Goal: Transaction & Acquisition: Book appointment/travel/reservation

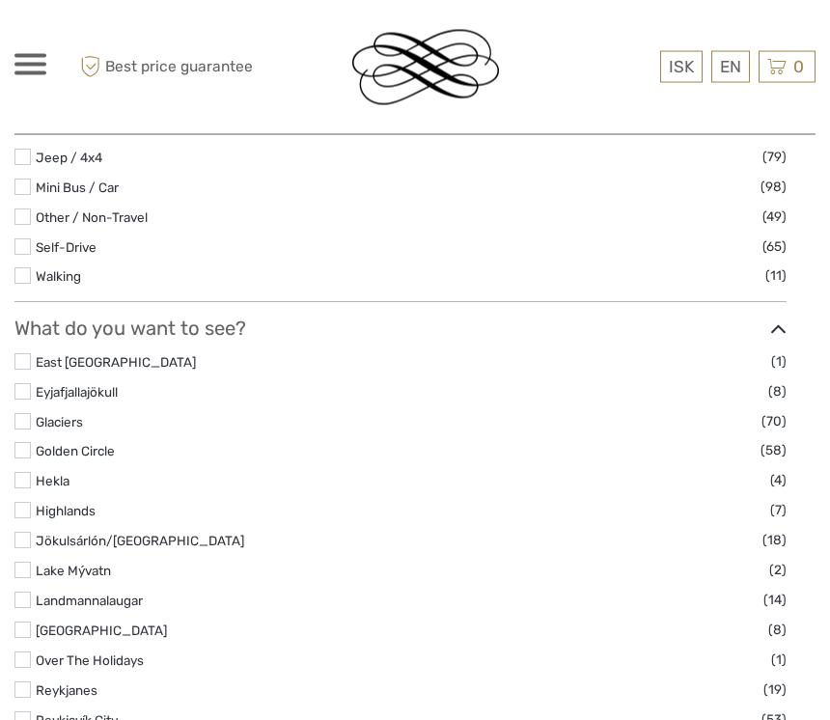
scroll to position [681, 0]
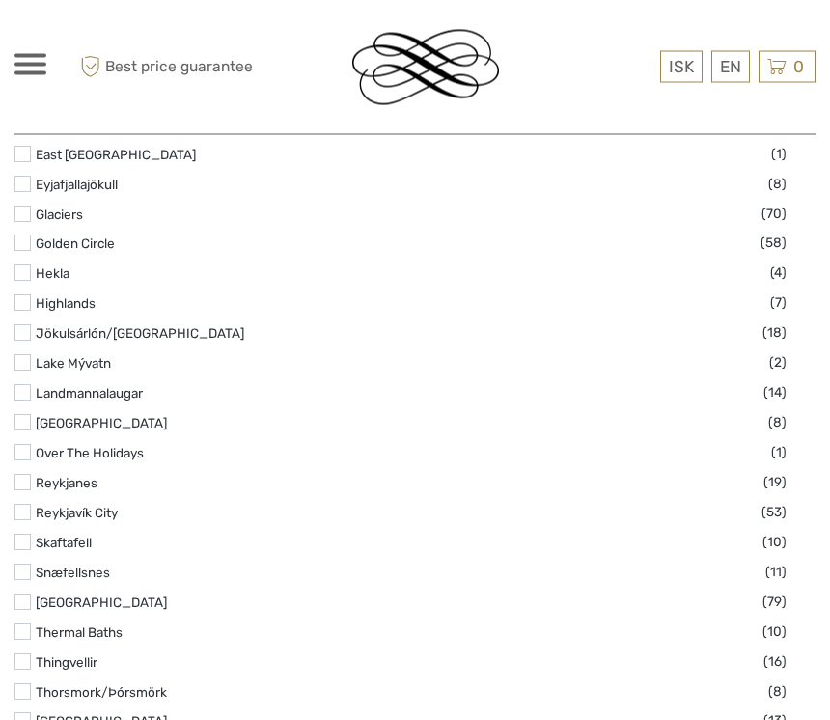
select select
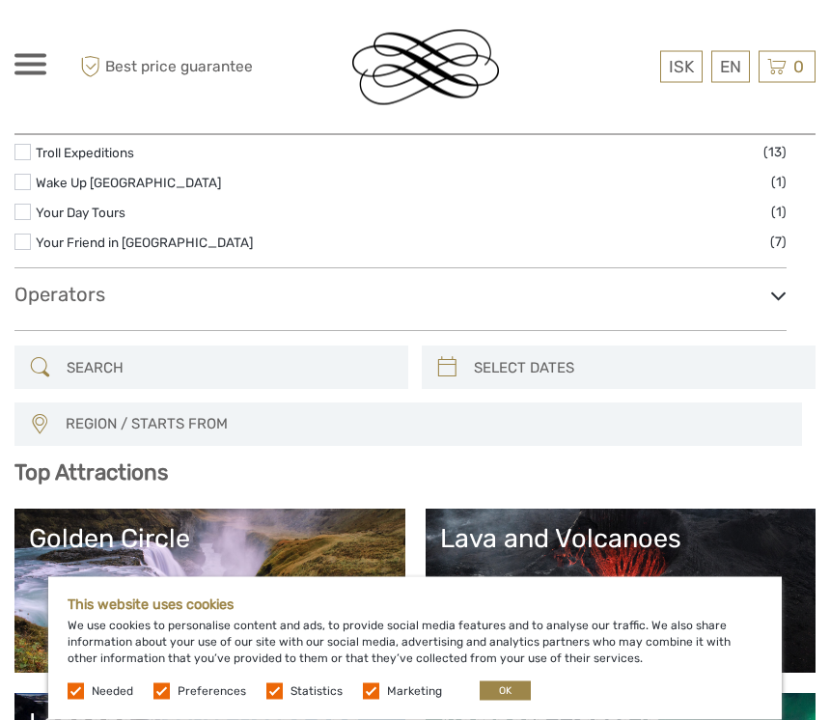
scroll to position [3217, 0]
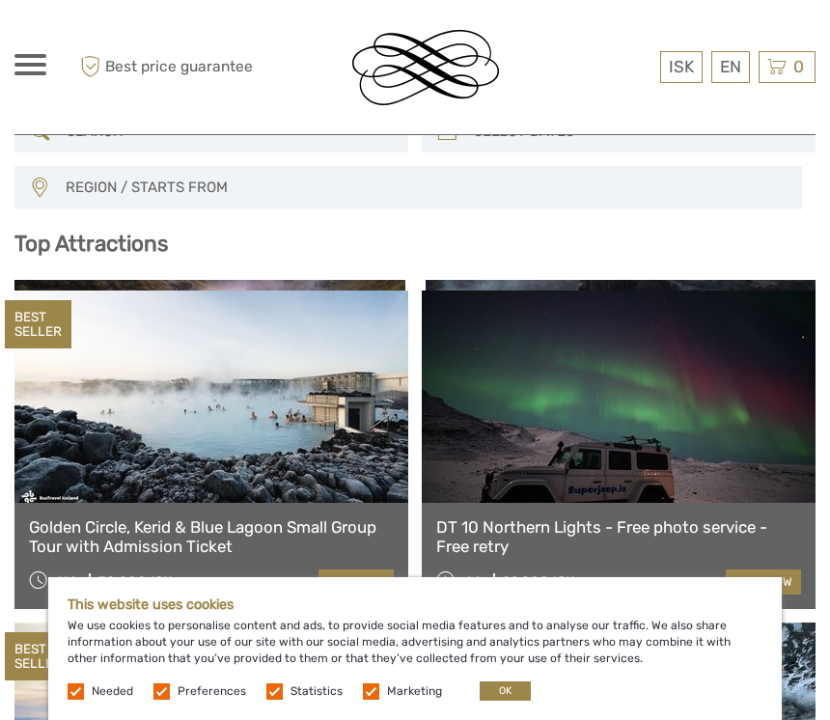
scroll to position [3371, 0]
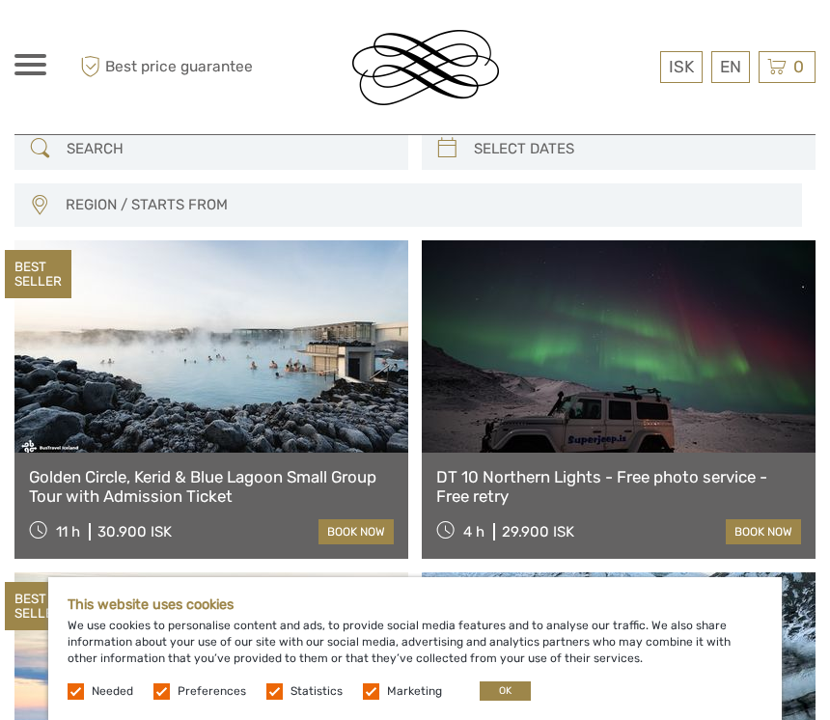
click at [501, 701] on button "OK" at bounding box center [505, 691] width 51 height 19
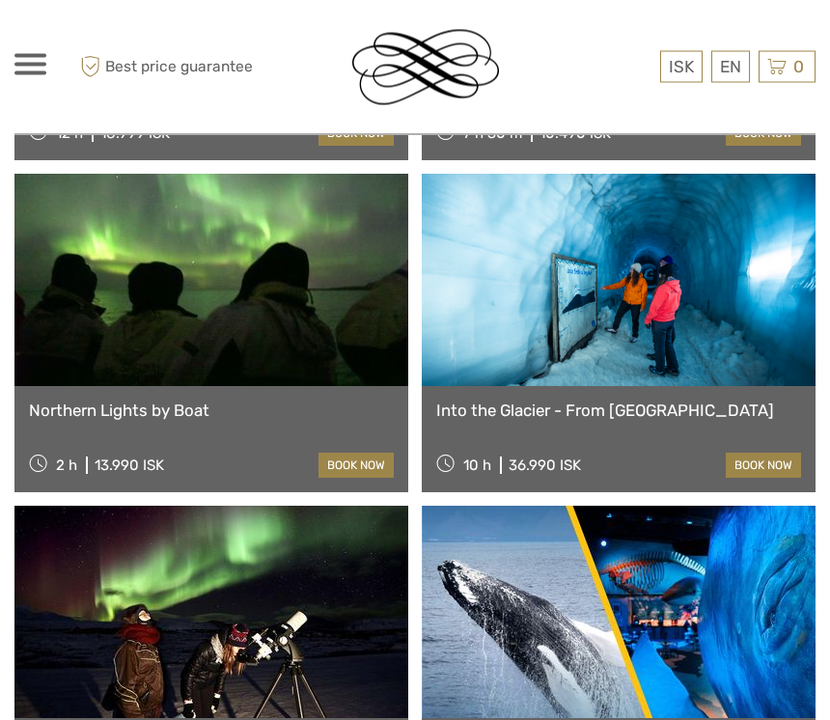
scroll to position [5761, 0]
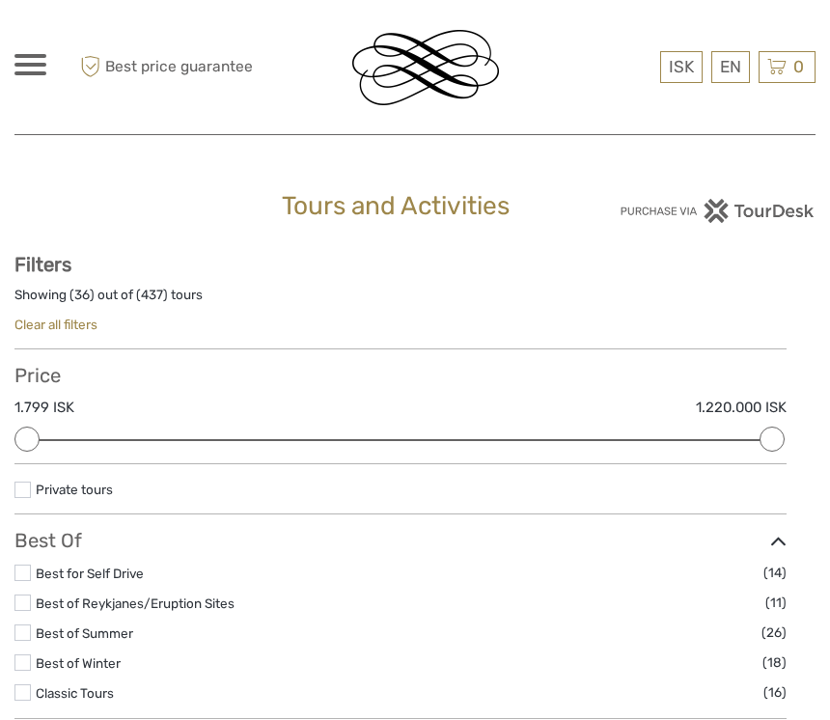
scroll to position [5791, 0]
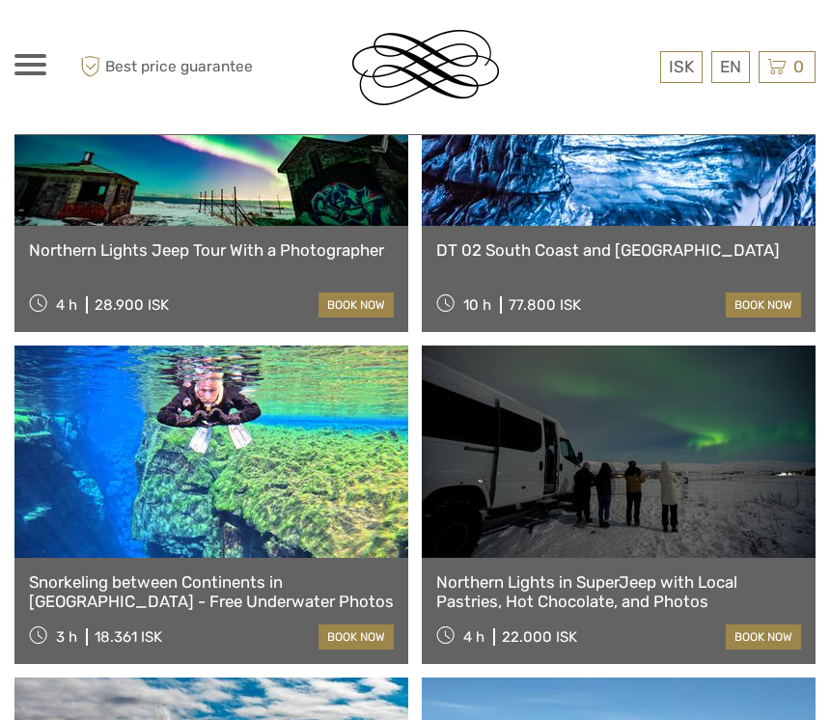
scroll to position [8945, 0]
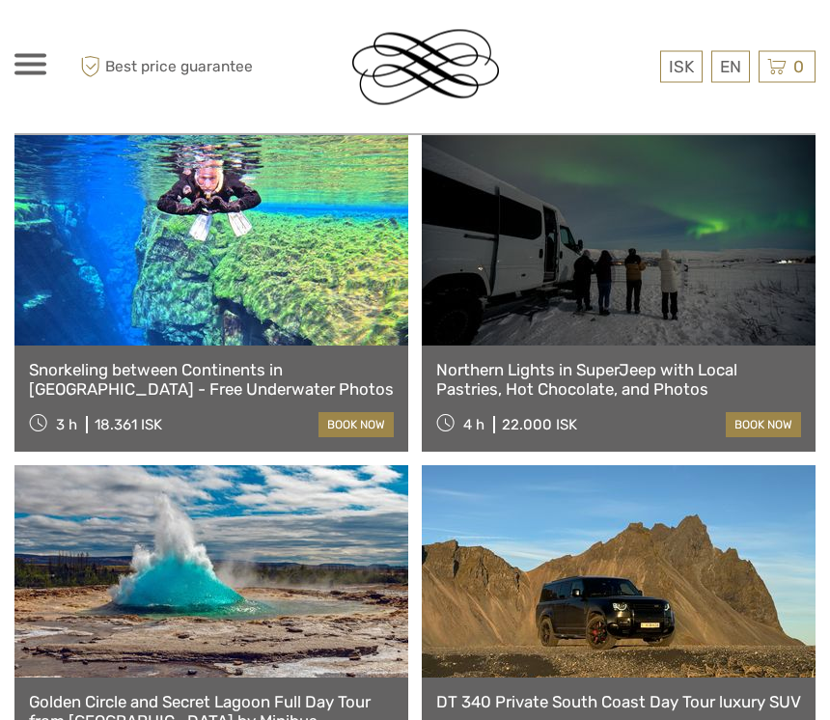
scroll to position [9135, 0]
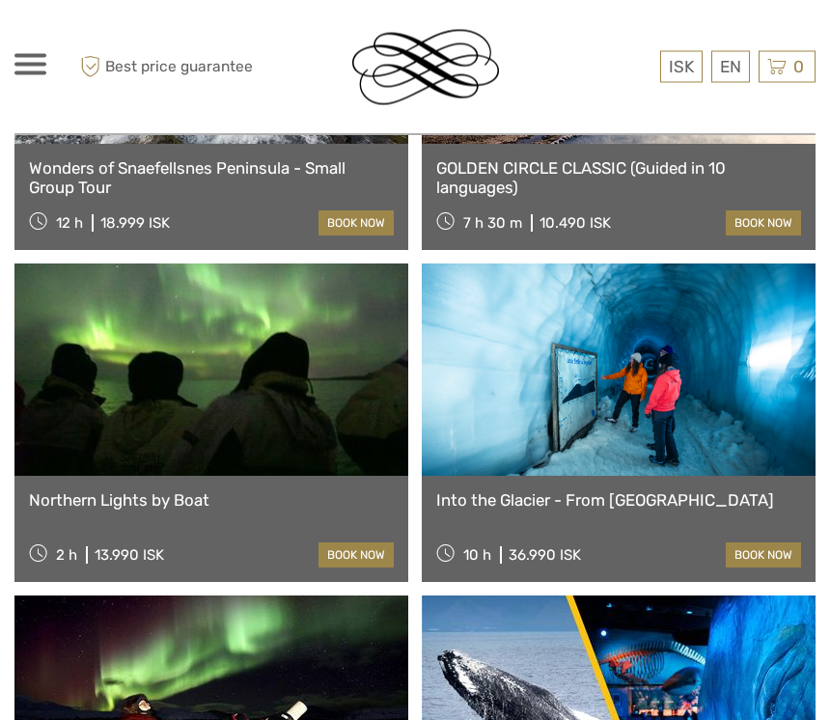
scroll to position [5673, 0]
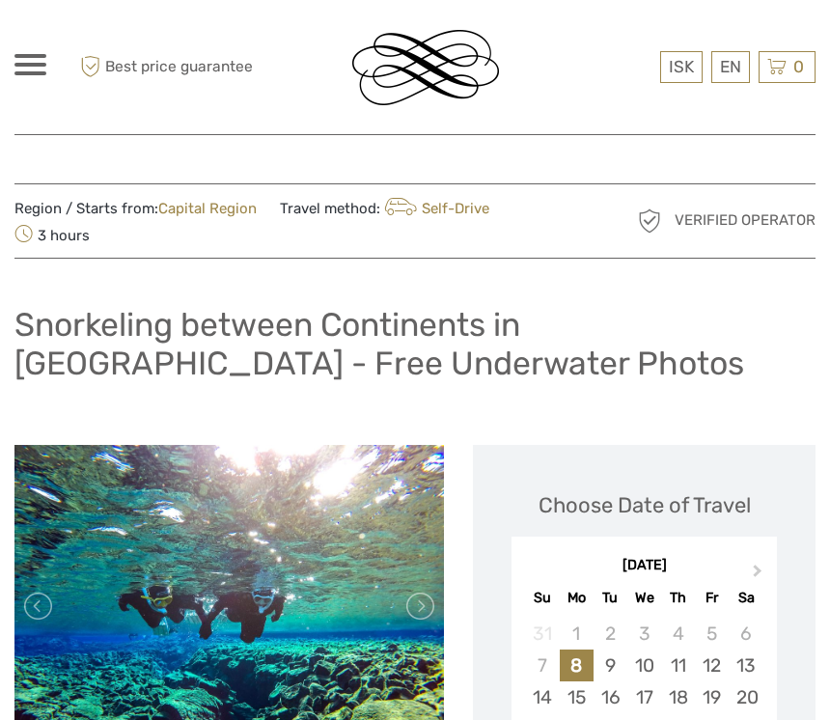
click at [432, 602] on link at bounding box center [419, 606] width 31 height 31
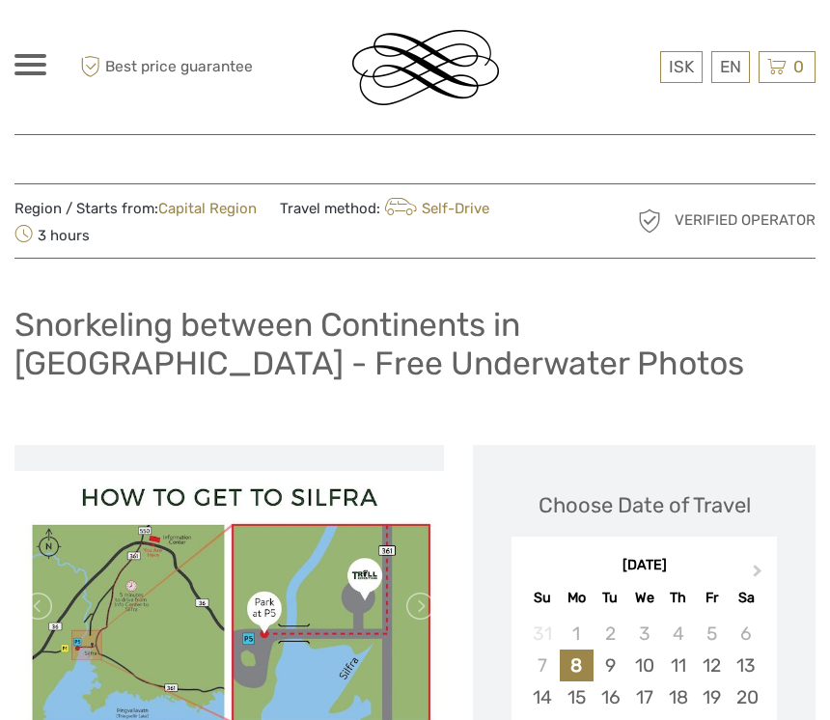
click at [425, 603] on link at bounding box center [419, 606] width 31 height 31
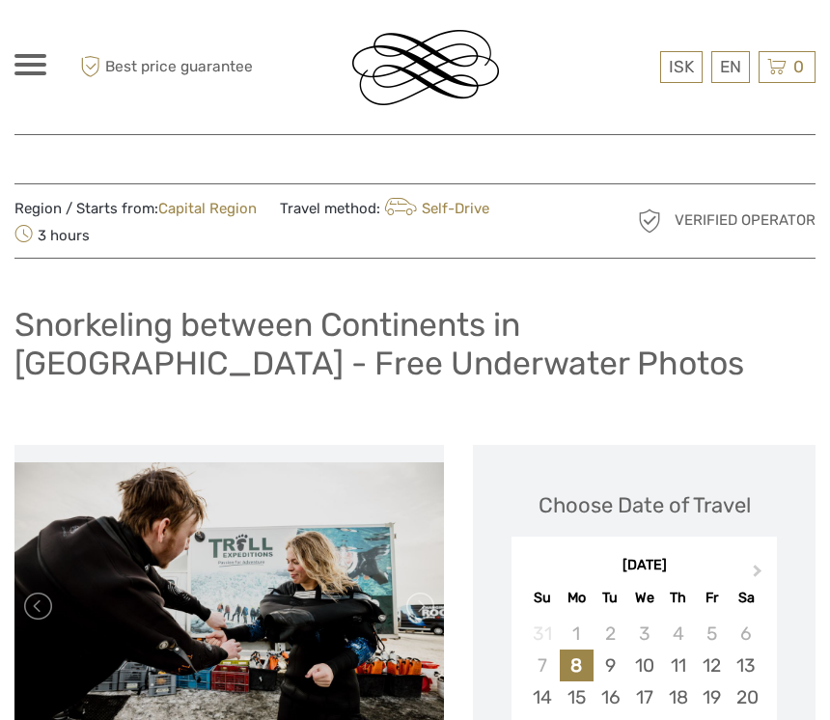
click at [431, 604] on link at bounding box center [419, 606] width 31 height 31
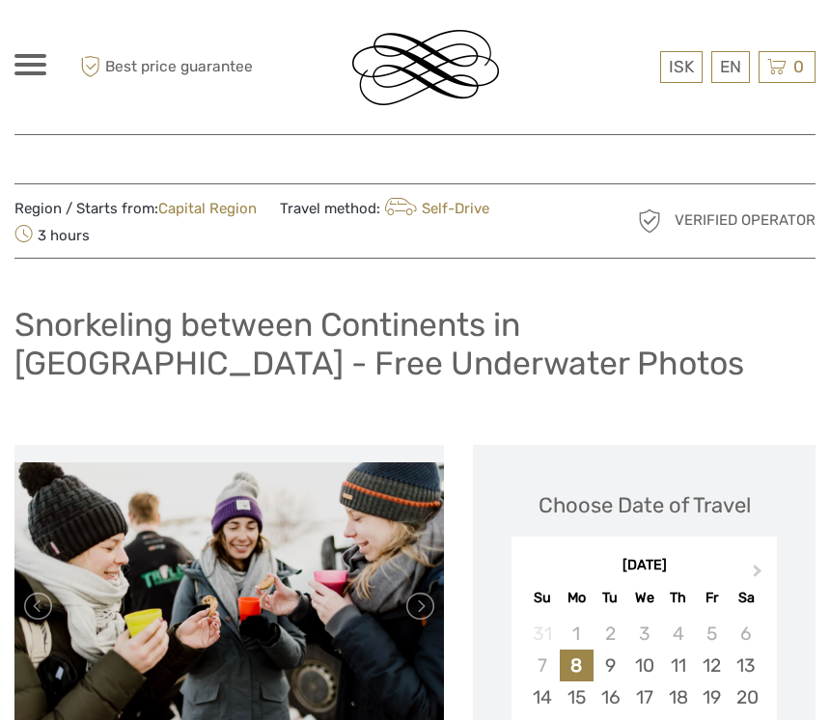
click at [420, 602] on link at bounding box center [419, 606] width 31 height 31
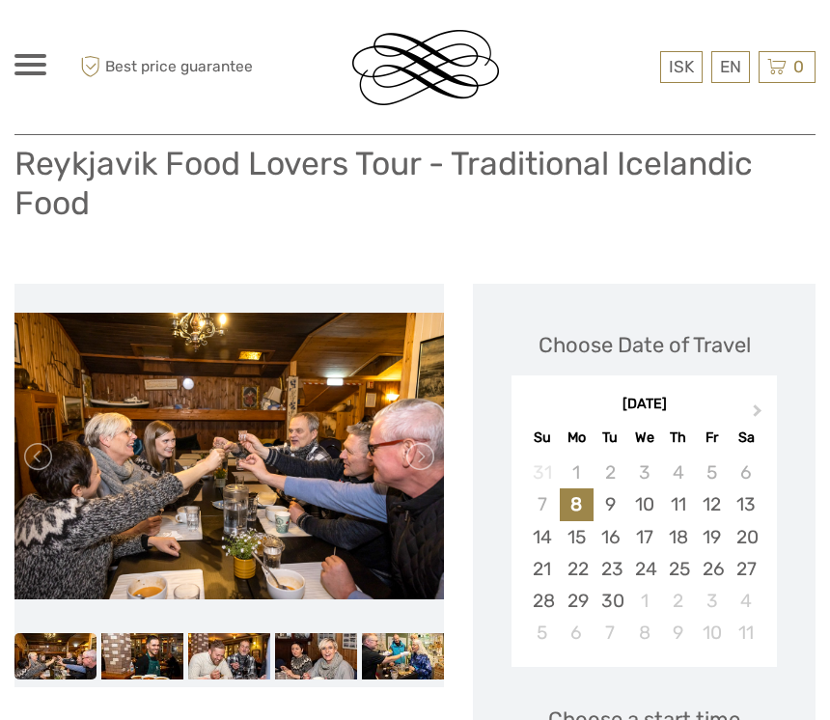
scroll to position [136, 0]
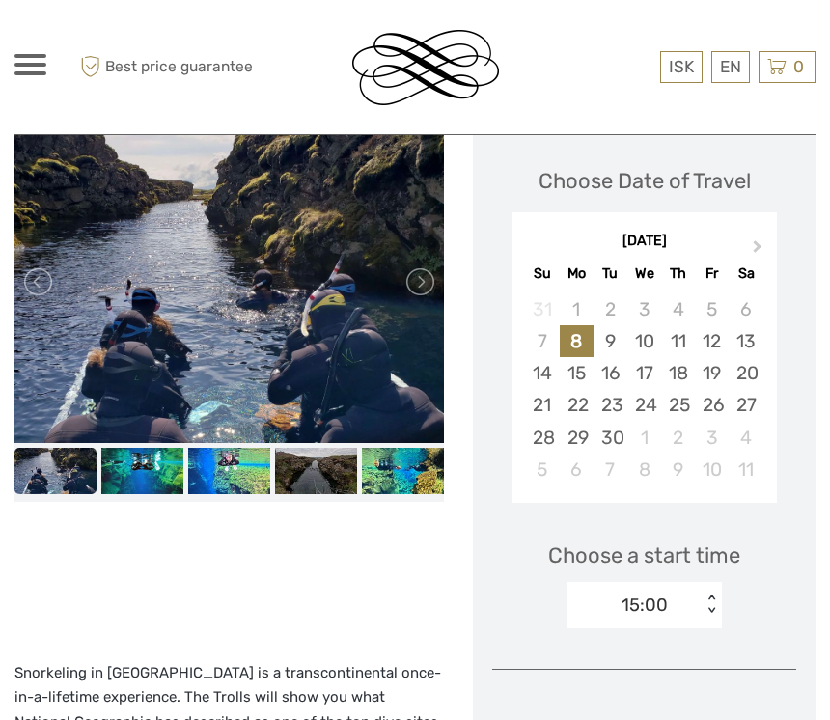
scroll to position [325, 0]
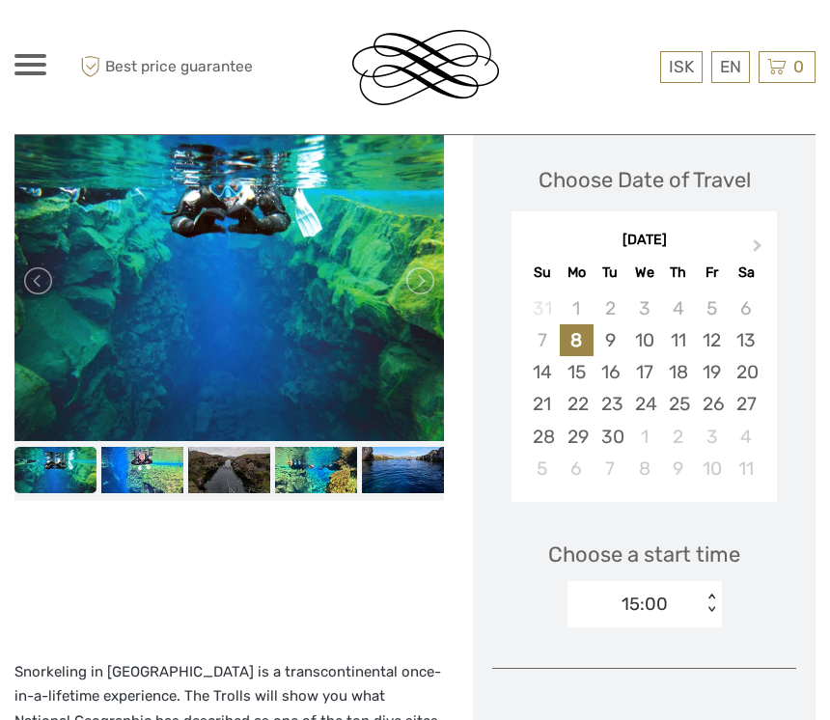
click at [718, 367] on div "19" at bounding box center [712, 372] width 34 height 32
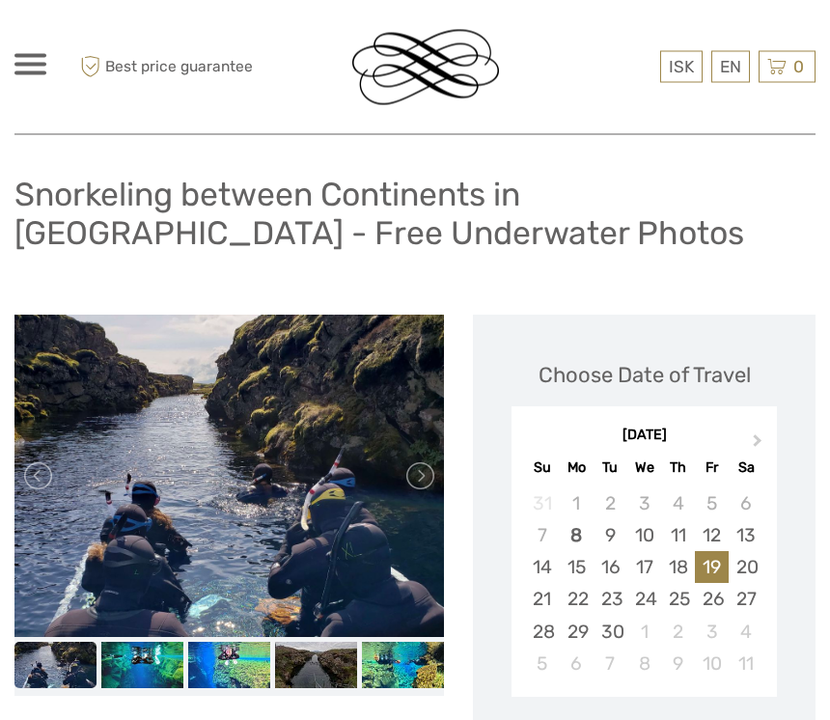
scroll to position [0, 0]
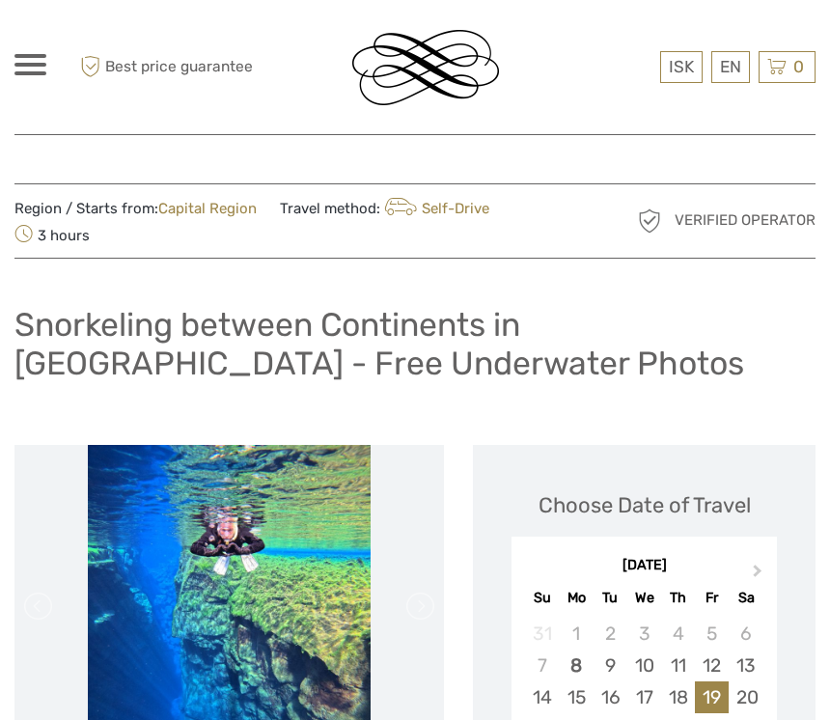
click at [0, 0] on link "$" at bounding box center [0, 0] width 0 height 0
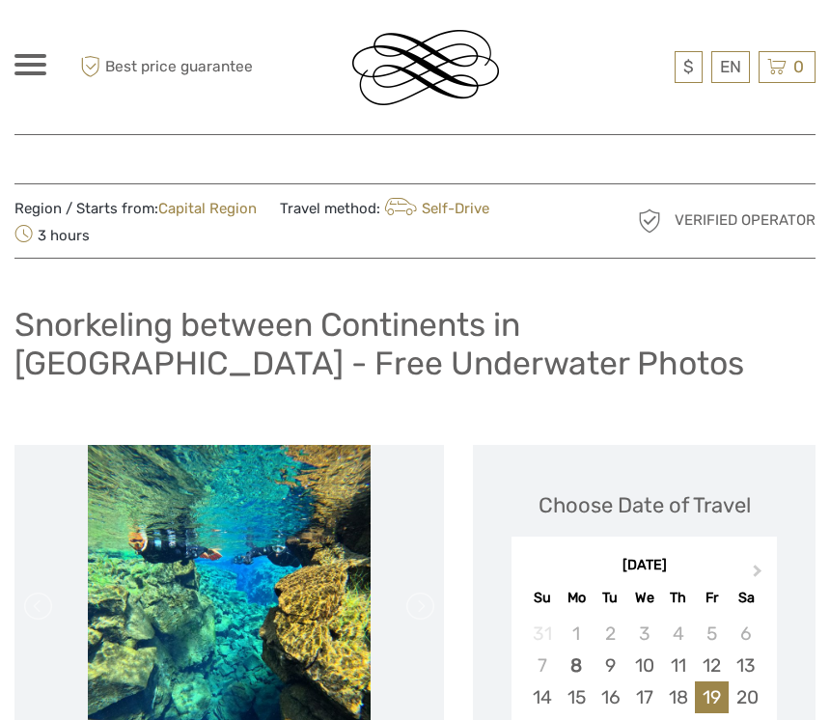
click at [0, 0] on link "$" at bounding box center [0, 0] width 0 height 0
click at [0, 0] on link "English" at bounding box center [0, 0] width 0 height 0
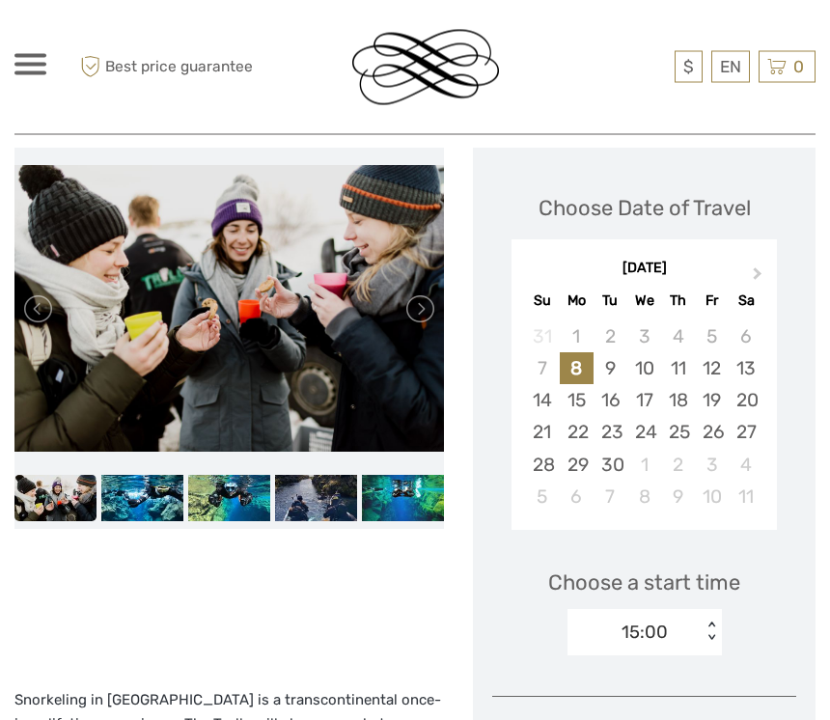
scroll to position [297, 0]
click at [431, 302] on link at bounding box center [419, 309] width 31 height 31
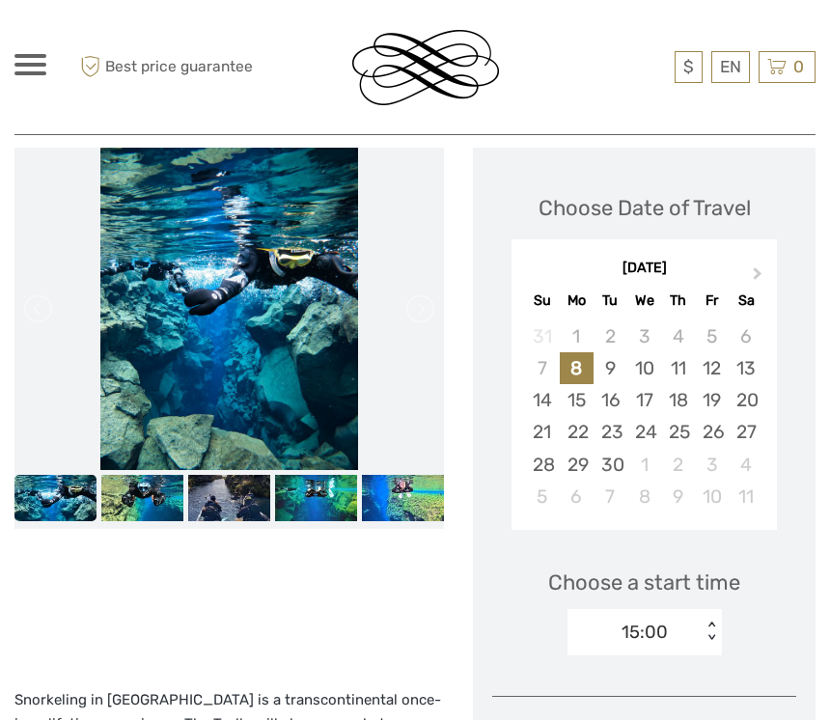
click at [430, 307] on link at bounding box center [419, 309] width 31 height 31
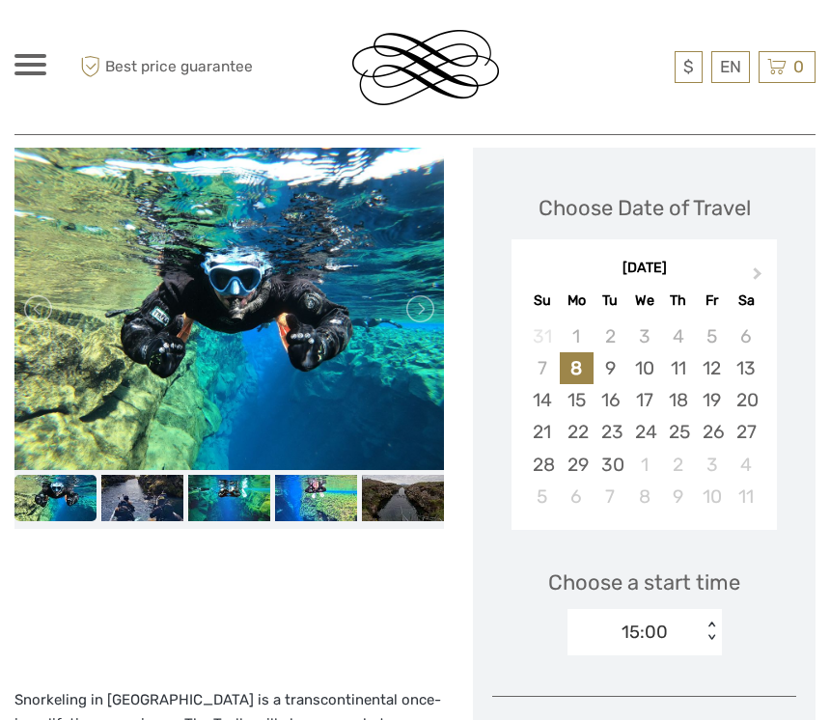
click at [420, 310] on link at bounding box center [419, 309] width 31 height 31
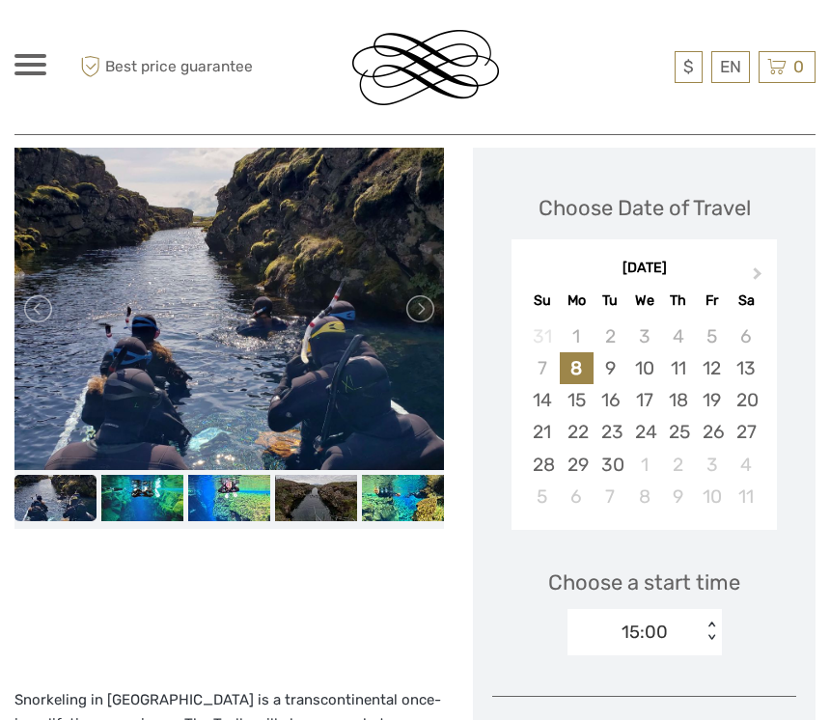
click at [426, 310] on link at bounding box center [419, 309] width 31 height 31
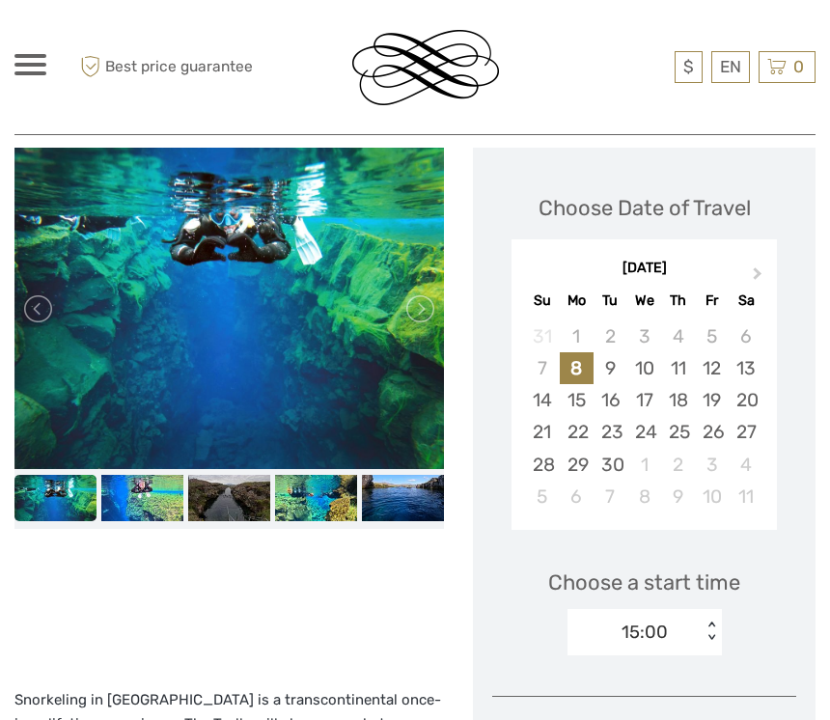
click at [425, 305] on link at bounding box center [419, 309] width 31 height 31
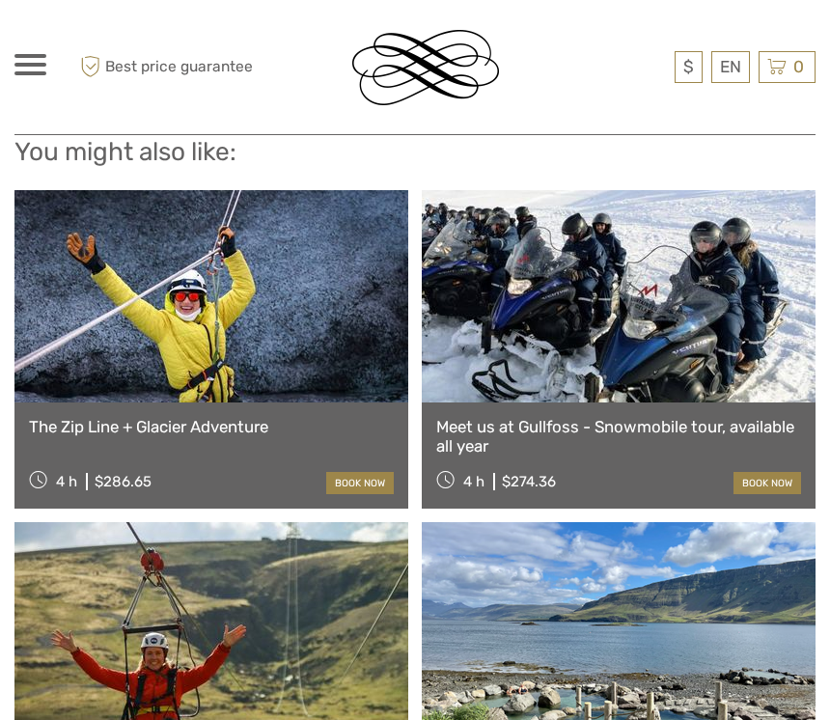
scroll to position [3652, 0]
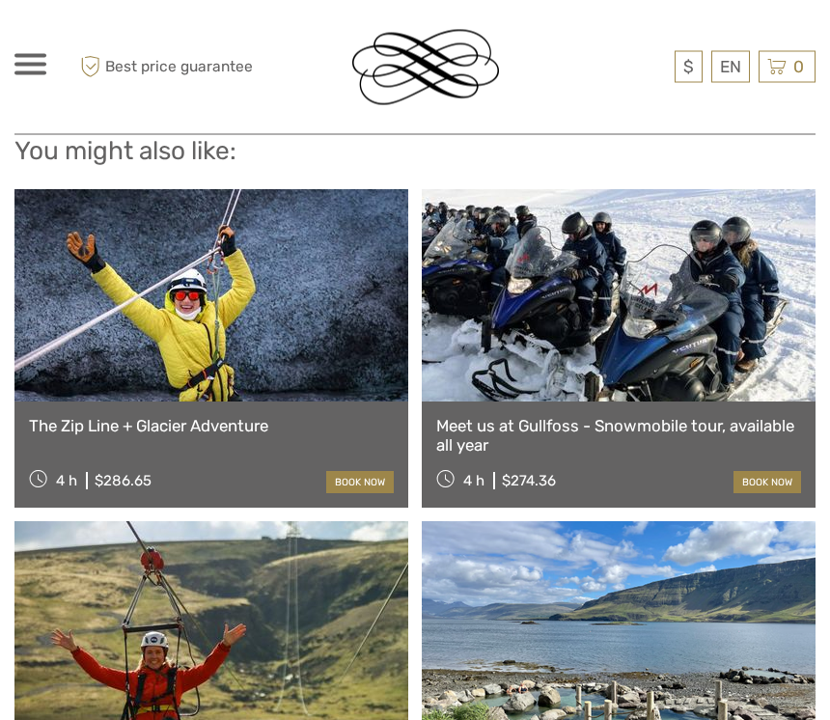
click at [181, 331] on link at bounding box center [211, 296] width 394 height 212
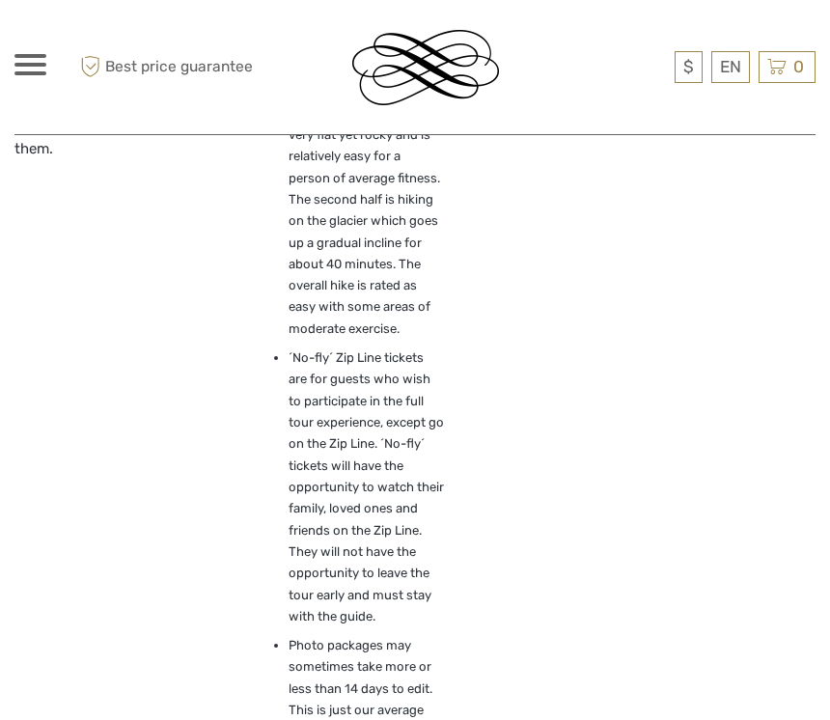
scroll to position [3010, 0]
